Goal: Transaction & Acquisition: Book appointment/travel/reservation

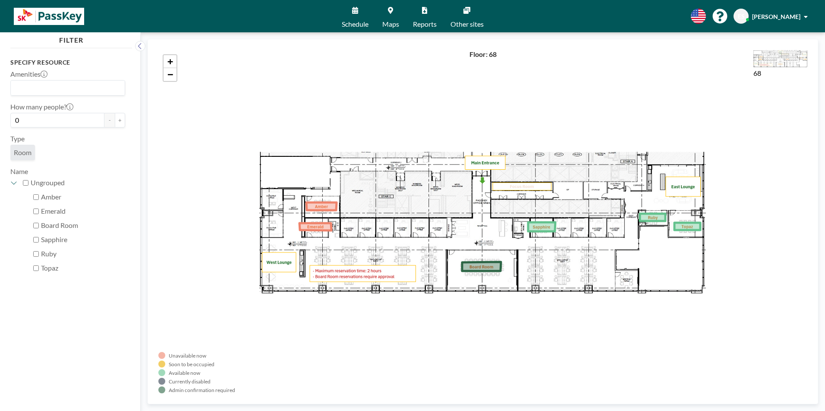
click at [210, 172] on div "+ −" at bounding box center [482, 222] width 649 height 344
click at [351, 16] on link "Schedule" at bounding box center [355, 16] width 41 height 32
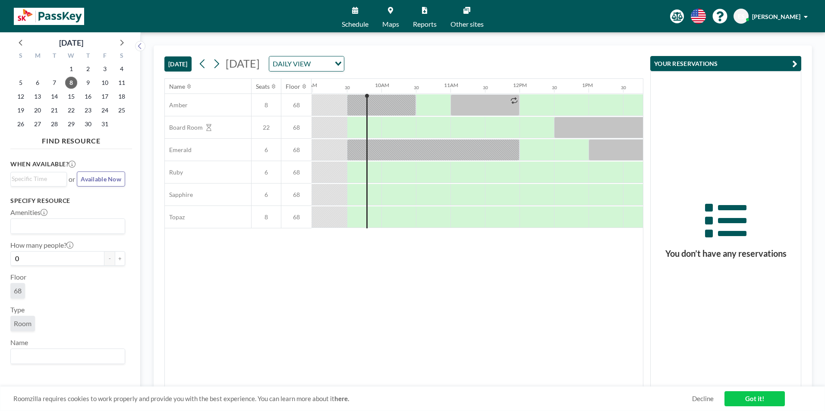
scroll to position [0, 621]
click at [54, 97] on span "14" at bounding box center [54, 97] width 12 height 12
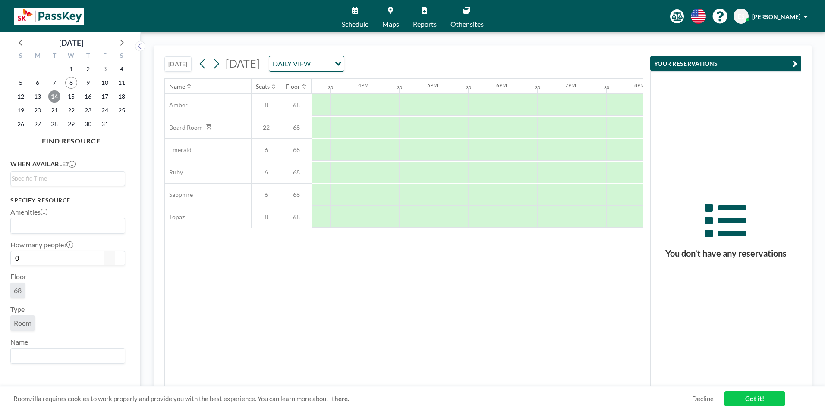
scroll to position [0, 1053]
click at [425, 198] on div at bounding box center [414, 195] width 35 height 22
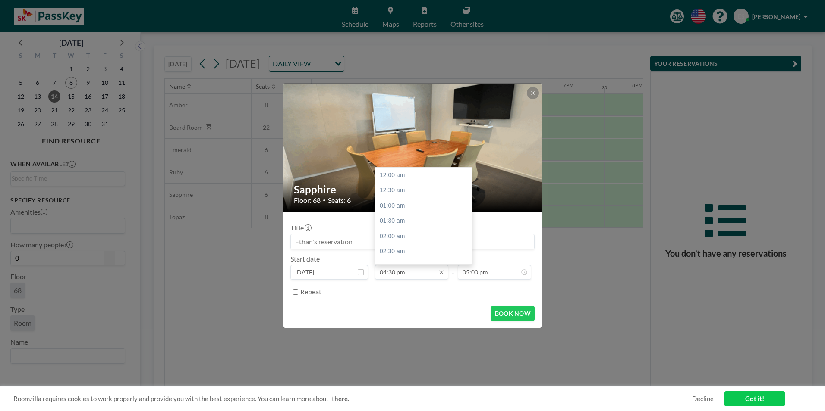
scroll to position [507, 0]
click at [414, 270] on input "04:30 pm" at bounding box center [411, 272] width 73 height 15
click at [401, 174] on div "04:30 pm" at bounding box center [425, 175] width 101 height 16
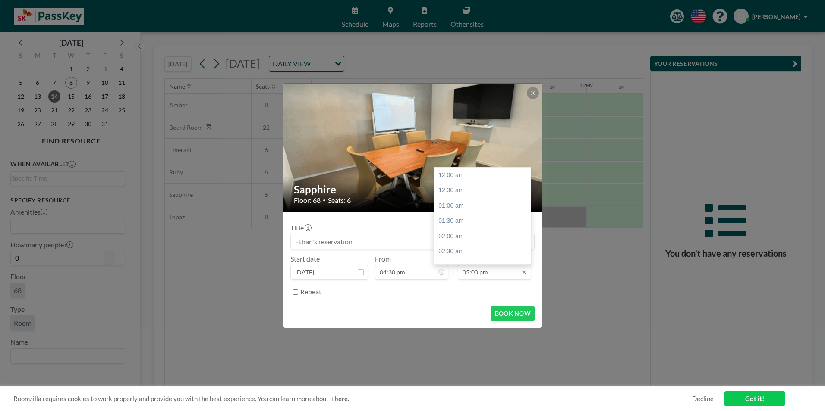
scroll to position [522, 0]
click at [473, 275] on input "05:00 pm" at bounding box center [494, 272] width 73 height 15
click at [458, 223] on div "06:30 pm" at bounding box center [484, 221] width 101 height 16
type input "06:30 pm"
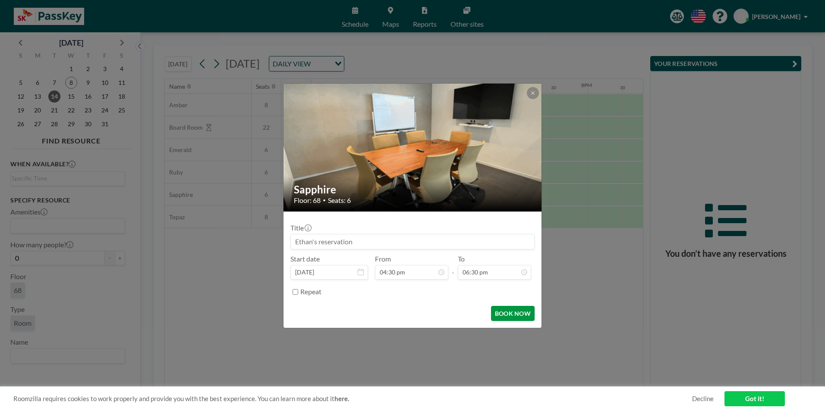
click at [506, 311] on button "BOOK NOW" at bounding box center [513, 313] width 44 height 15
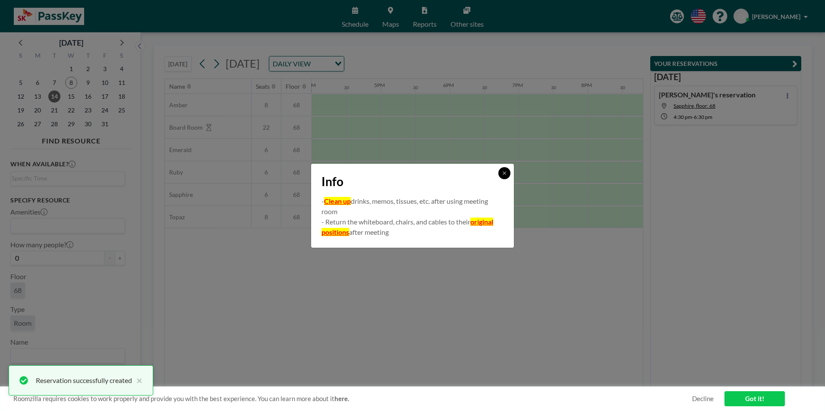
click at [507, 176] on button at bounding box center [504, 173] width 12 height 12
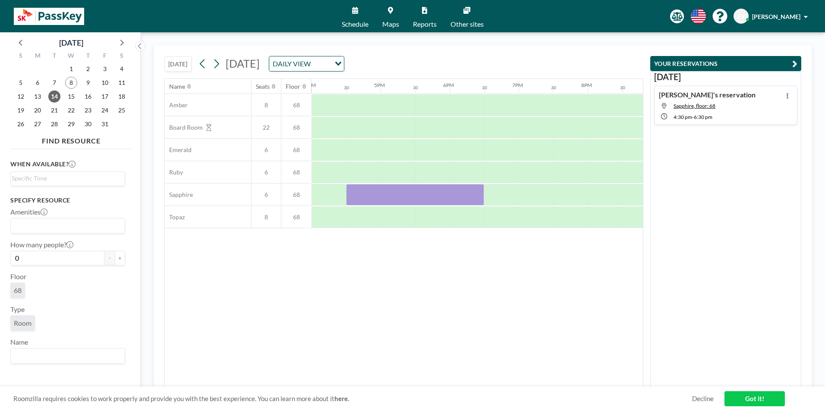
click at [392, 21] on span "Maps" at bounding box center [390, 24] width 17 height 7
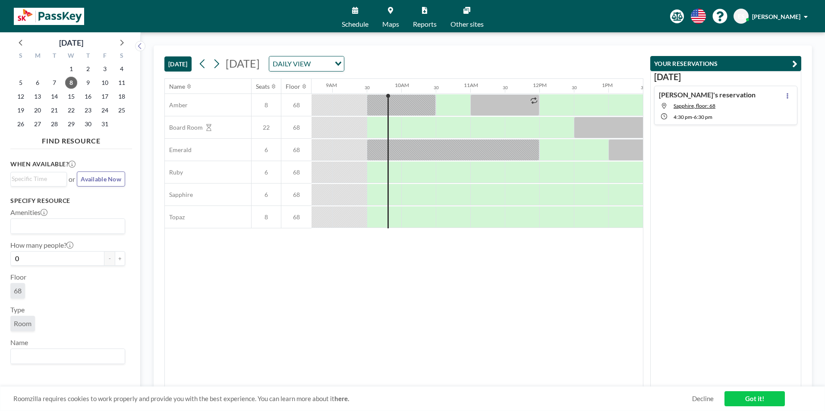
scroll to position [0, 621]
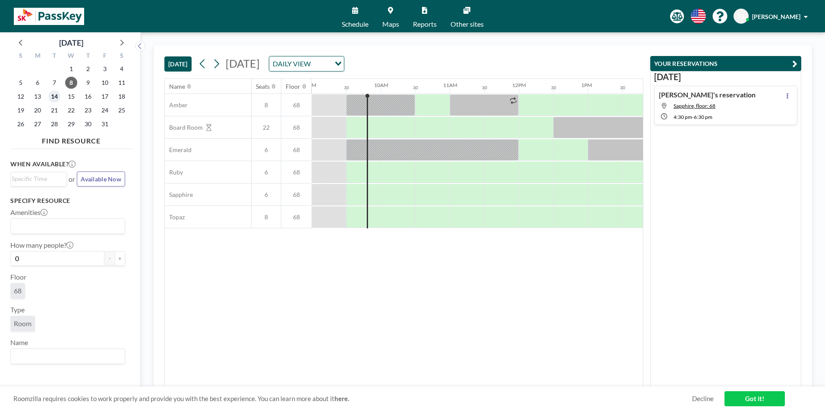
click at [53, 95] on span "14" at bounding box center [54, 97] width 12 height 12
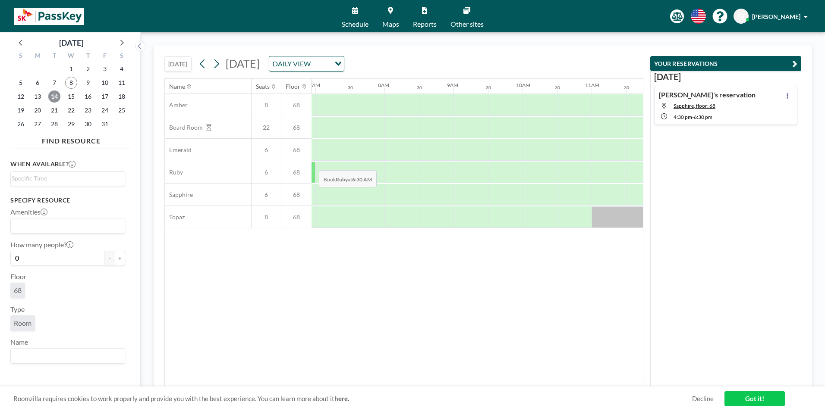
scroll to position [0, 518]
click at [220, 65] on icon at bounding box center [216, 63] width 8 height 13
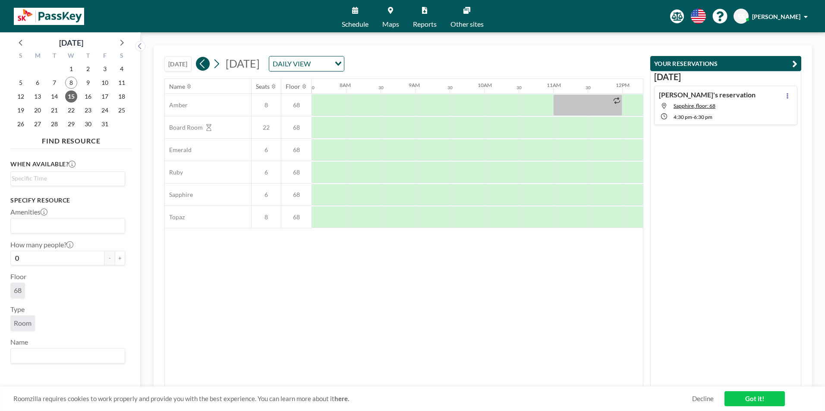
click at [203, 66] on icon at bounding box center [202, 63] width 8 height 13
click at [394, 13] on link "Maps" at bounding box center [390, 16] width 31 height 32
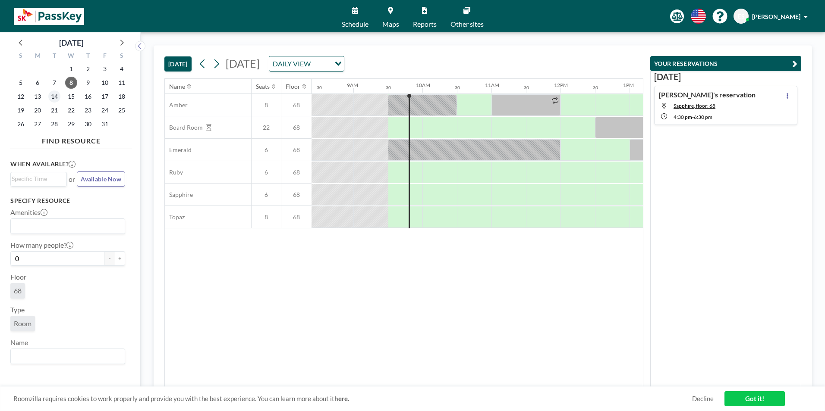
scroll to position [0, 621]
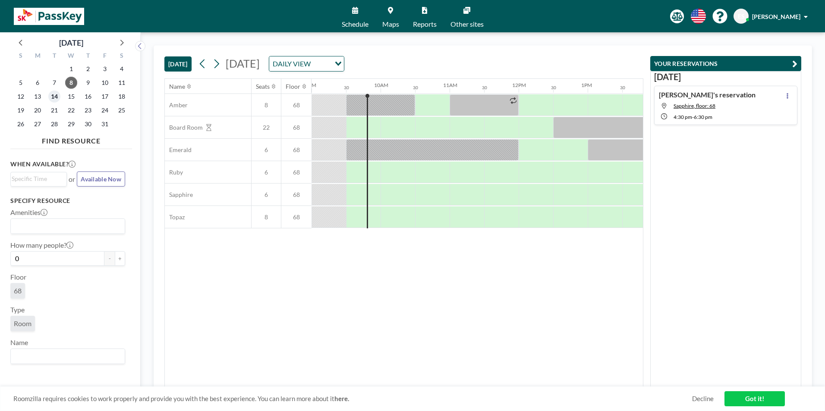
click at [51, 97] on span "14" at bounding box center [54, 97] width 12 height 12
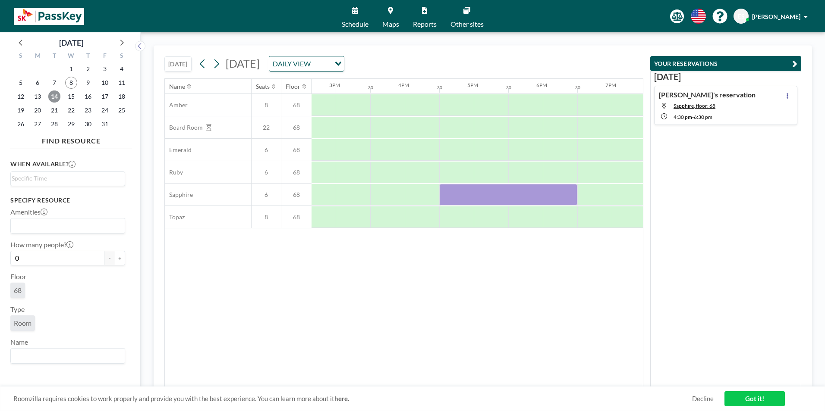
scroll to position [0, 1015]
click at [463, 188] on div at bounding box center [504, 195] width 138 height 22
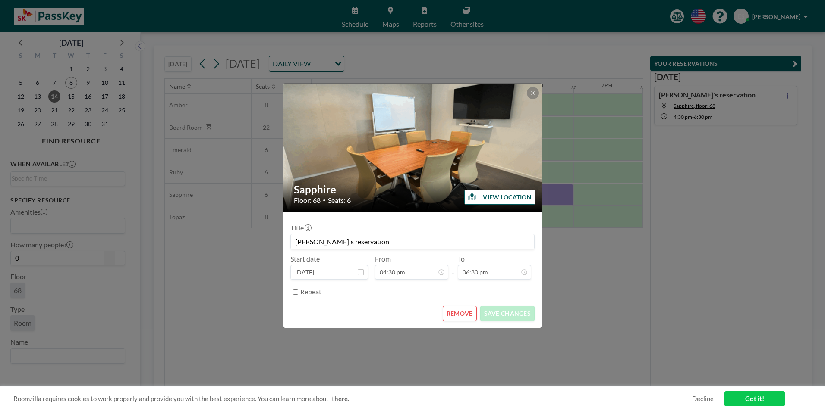
click at [461, 313] on button "REMOVE" at bounding box center [459, 313] width 34 height 15
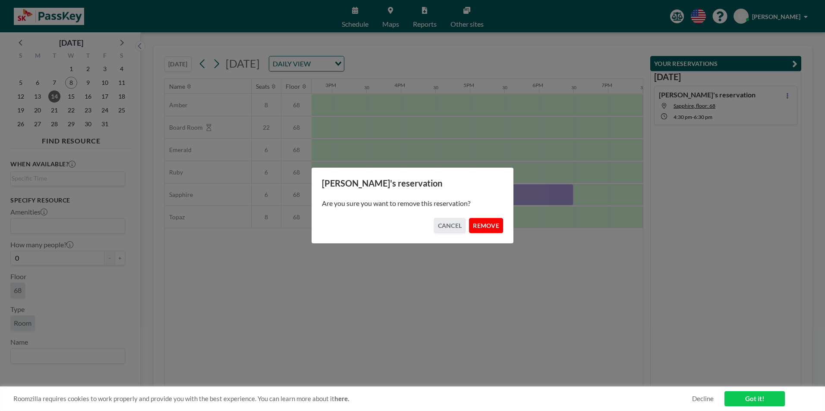
click at [493, 225] on button "REMOVE" at bounding box center [486, 225] width 34 height 15
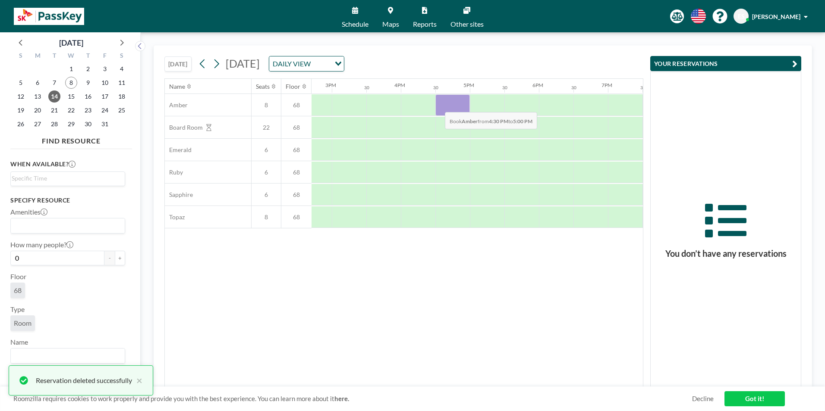
click at [438, 106] on div at bounding box center [452, 105] width 35 height 22
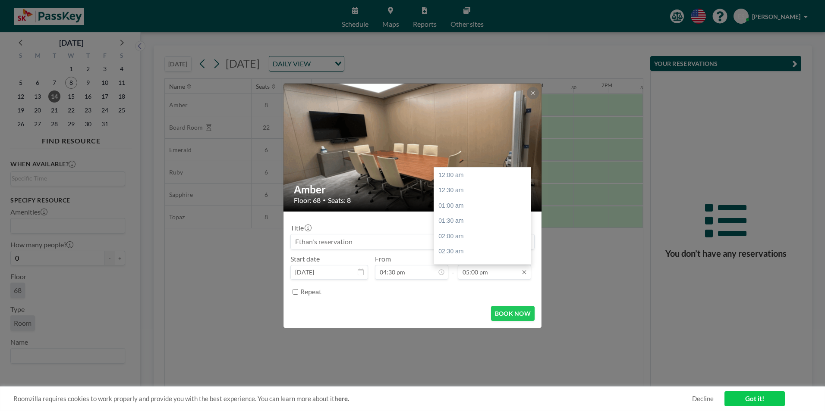
scroll to position [522, 0]
click at [464, 219] on div "06:30 pm" at bounding box center [484, 221] width 101 height 16
type input "06:30 pm"
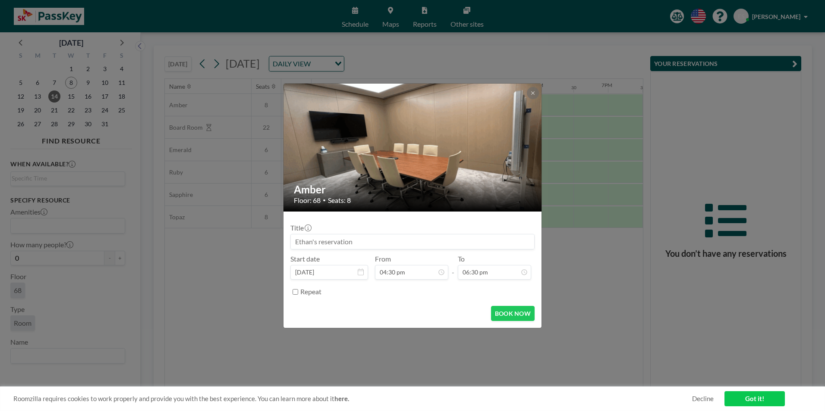
scroll to position [507, 0]
click at [508, 316] on button "BOOK NOW" at bounding box center [513, 313] width 44 height 15
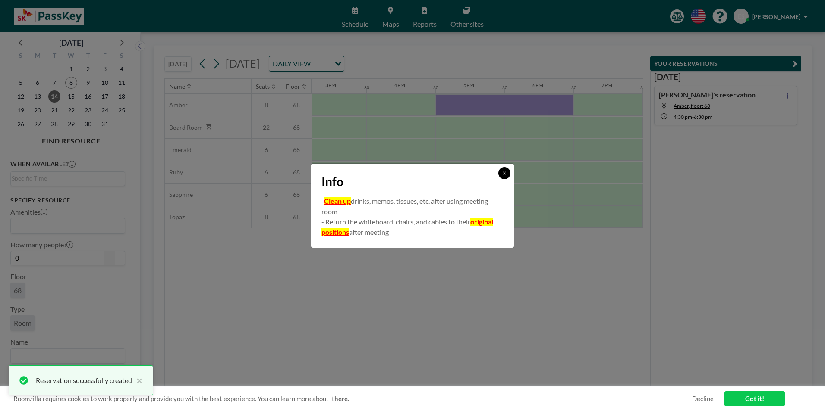
click at [505, 176] on button at bounding box center [504, 173] width 12 height 12
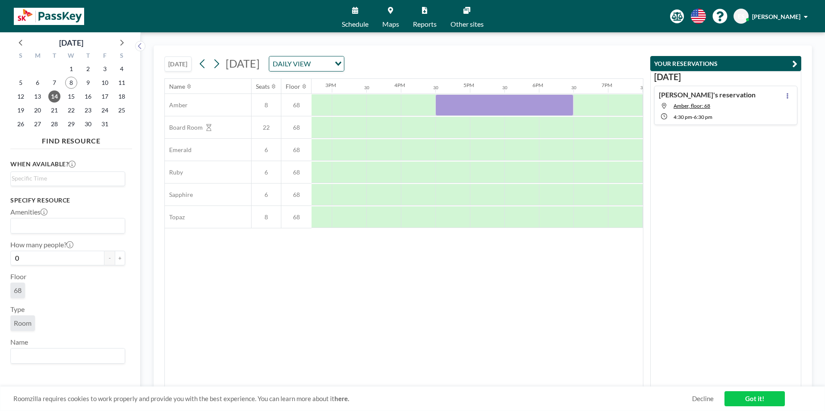
click at [392, 14] on link "Maps" at bounding box center [390, 16] width 31 height 32
